Goal: Check status

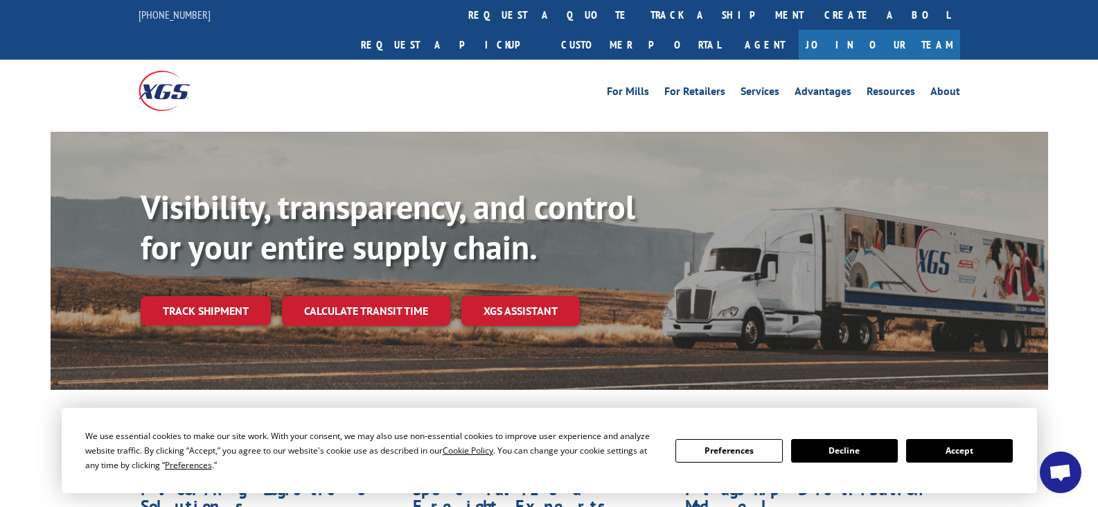
click at [220, 389] on div "Flooring Logistics Solutions As an industry carrier of choice, XGS has brought …" at bounding box center [550, 516] width 998 height 254
click at [213, 296] on link "Track shipment" at bounding box center [206, 310] width 130 height 29
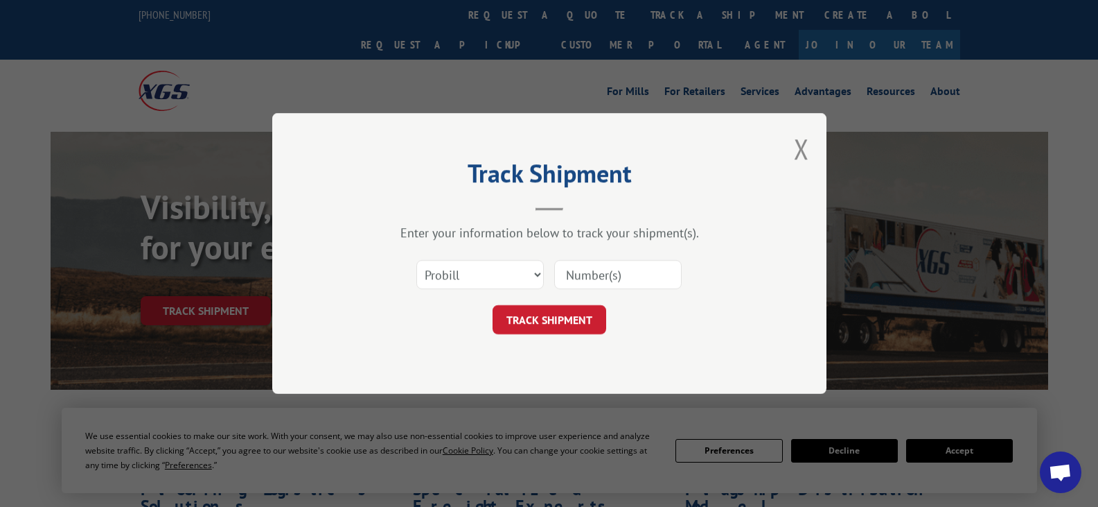
click at [590, 272] on input at bounding box center [618, 274] width 128 height 29
click at [593, 272] on input at bounding box center [618, 274] width 128 height 29
paste input "17470841"
type input "17470841"
click at [557, 311] on button "TRACK SHIPMENT" at bounding box center [550, 319] width 114 height 29
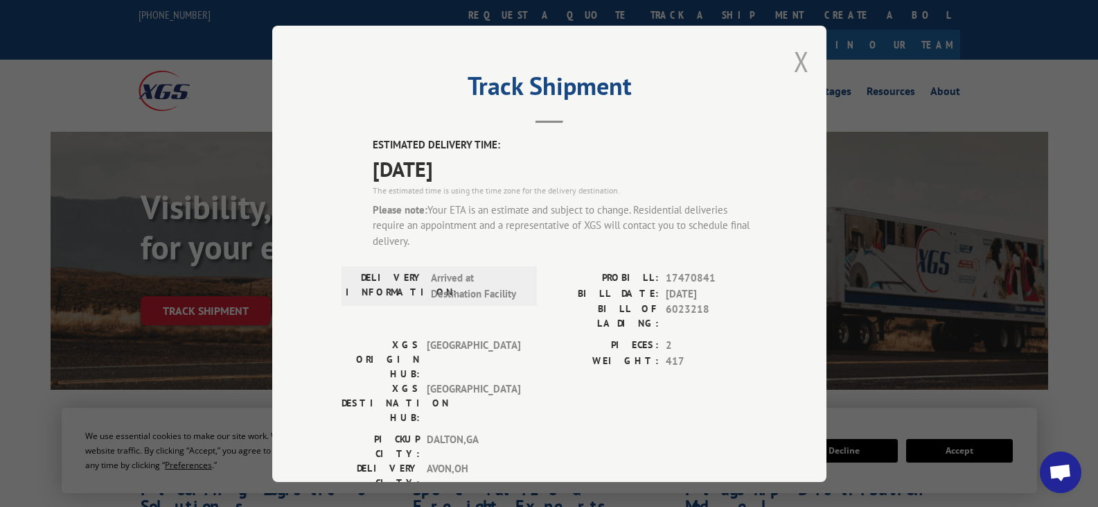
click at [796, 66] on button "Close modal" at bounding box center [801, 61] width 15 height 37
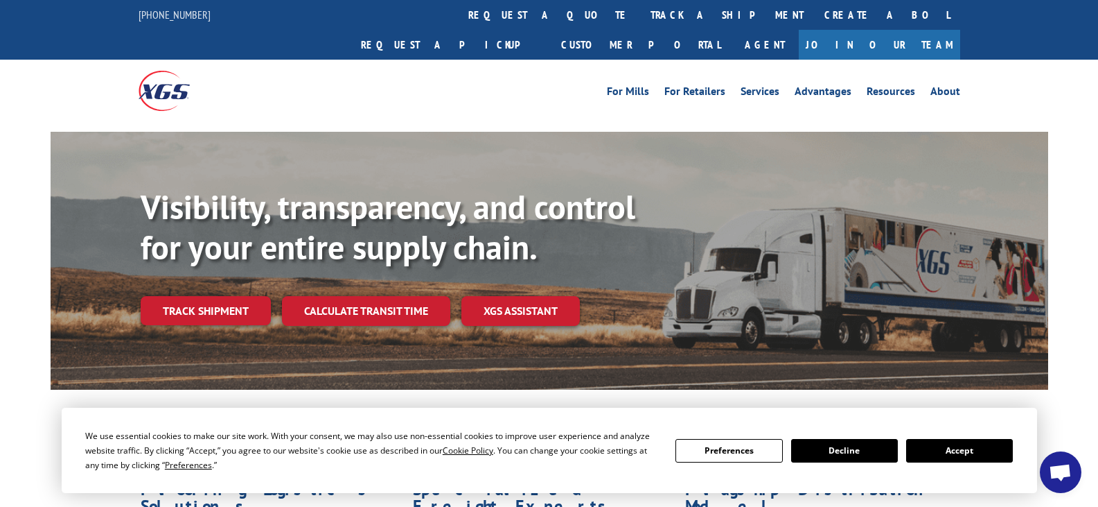
click at [1065, 479] on span "Open chat" at bounding box center [1060, 473] width 23 height 19
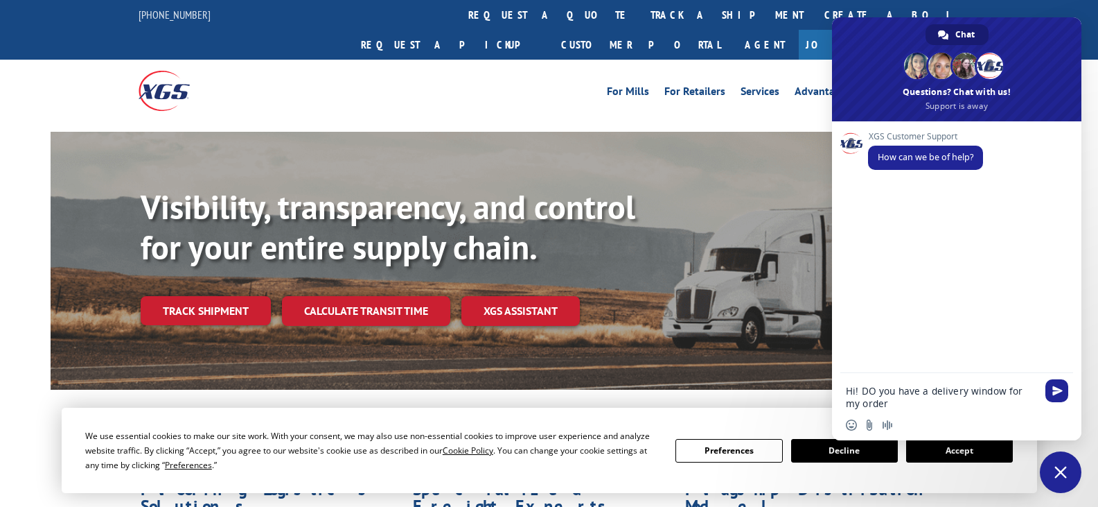
paste textarea "17470841"
type textarea "Hi! DO you have a delivery window for my order 17470841?"
